Goal: Transaction & Acquisition: Purchase product/service

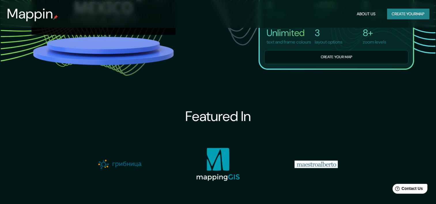
scroll to position [518, 0]
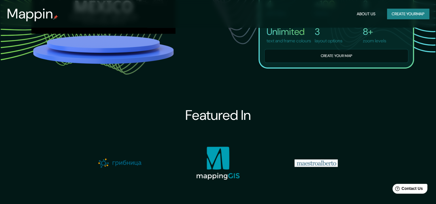
click at [399, 12] on button "Create your map" at bounding box center [408, 14] width 42 height 11
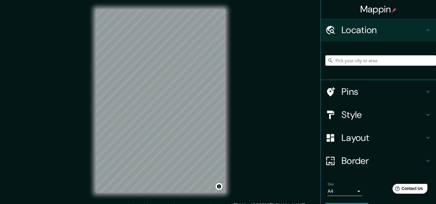
click at [302, 163] on div "Mappin Location Pins Style Layout Border Choose a border. Hint : you can make l…" at bounding box center [218, 105] width 436 height 211
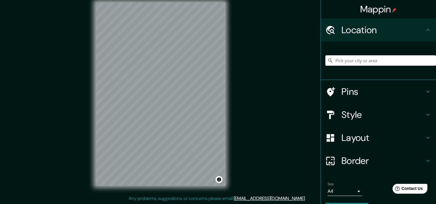
scroll to position [7, 0]
click at [395, 57] on input "Pick your city or area" at bounding box center [380, 60] width 111 height 10
click at [404, 59] on input "Pick your city or area" at bounding box center [380, 60] width 111 height 10
paste input "[STREET_ADDRESS]"
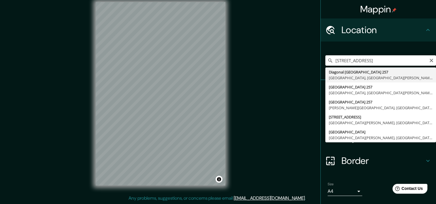
type input "[STREET_ADDRESS][PERSON_NAME]"
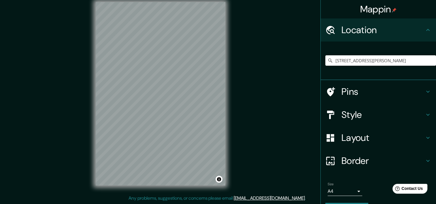
click at [361, 91] on h4 "Pins" at bounding box center [382, 92] width 83 height 12
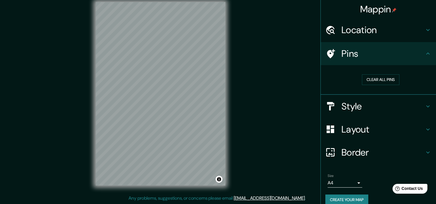
click at [361, 104] on h4 "Style" at bounding box center [382, 106] width 83 height 12
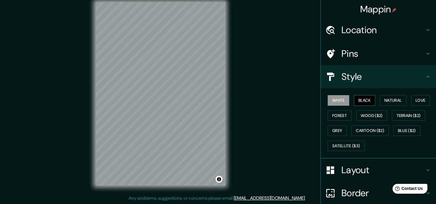
click at [363, 97] on button "Black" at bounding box center [365, 100] width 22 height 11
click at [380, 101] on button "Natural" at bounding box center [393, 100] width 26 height 11
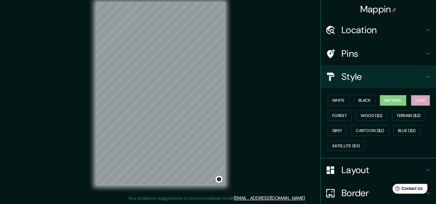
click at [415, 101] on button "Love" at bounding box center [420, 100] width 19 height 11
click at [334, 113] on button "Forest" at bounding box center [339, 115] width 24 height 11
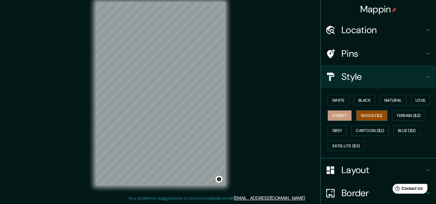
click at [359, 117] on button "Wood ($2)" at bounding box center [371, 115] width 31 height 11
click at [382, 129] on button "Cartoon ($2)" at bounding box center [369, 130] width 37 height 11
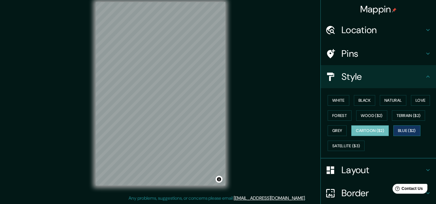
click at [397, 129] on button "Blue ($2)" at bounding box center [406, 130] width 27 height 11
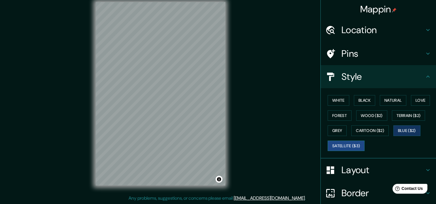
click at [335, 149] on button "Satellite ($3)" at bounding box center [345, 146] width 37 height 11
click at [341, 100] on button "White" at bounding box center [338, 100] width 22 height 11
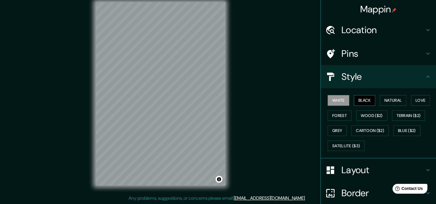
click at [354, 96] on button "Black" at bounding box center [365, 100] width 22 height 11
click at [411, 99] on button "Love" at bounding box center [420, 100] width 19 height 11
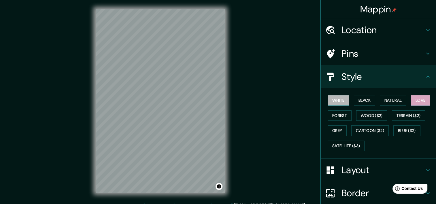
click at [331, 97] on button "White" at bounding box center [338, 100] width 22 height 11
click at [418, 101] on button "Love" at bounding box center [420, 100] width 19 height 11
